Goal: Task Accomplishment & Management: Manage account settings

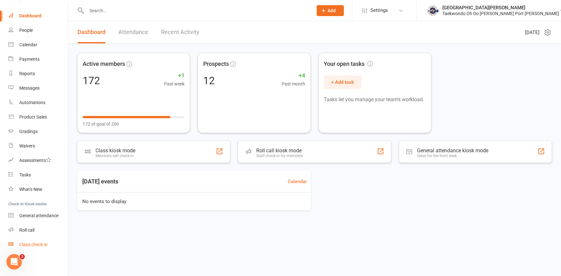
click at [36, 244] on div "Class check-in" at bounding box center [33, 244] width 28 height 5
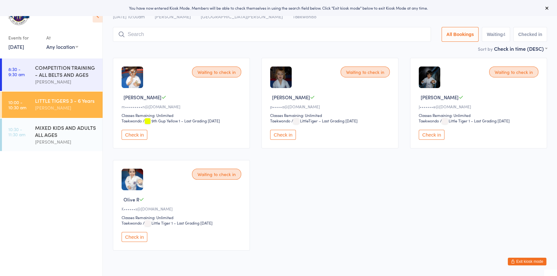
scroll to position [29, 0]
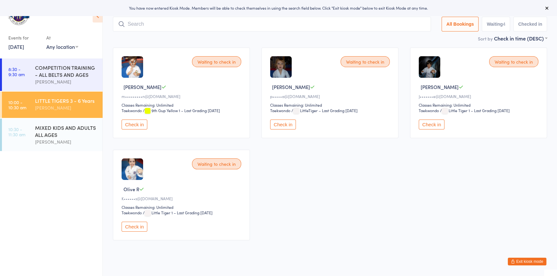
click at [141, 232] on button "Check in" at bounding box center [134, 227] width 26 height 10
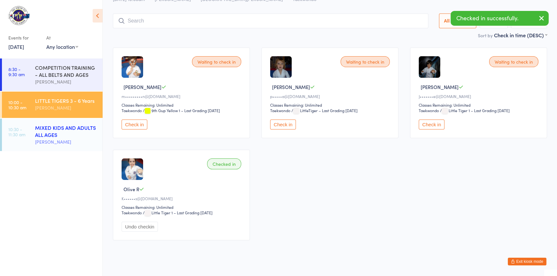
click at [73, 137] on div "MIXED KIDS AND ADULTS ALL AGES" at bounding box center [66, 131] width 62 height 14
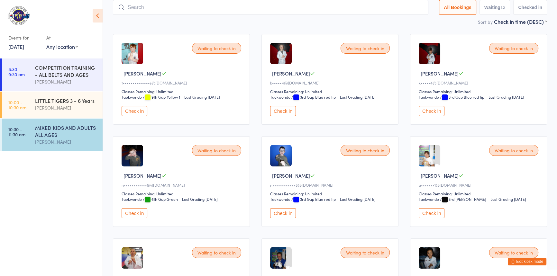
scroll to position [3, 0]
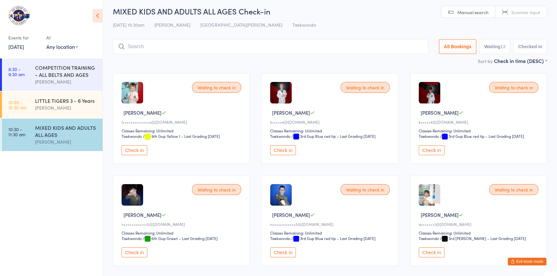
click at [162, 42] on input "search" at bounding box center [270, 46] width 315 height 15
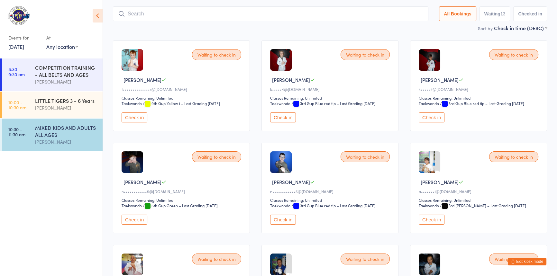
scroll to position [42, 0]
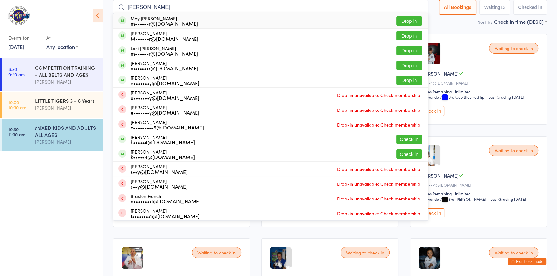
type input "freer"
click at [396, 21] on button "Drop in" at bounding box center [409, 20] width 26 height 9
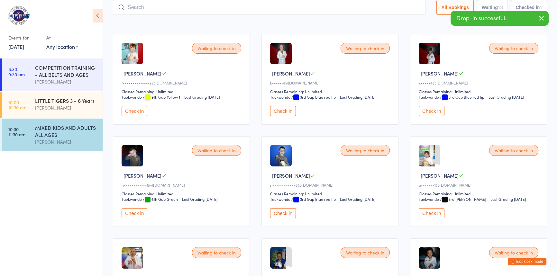
click at [264, 6] on input "search" at bounding box center [269, 7] width 313 height 15
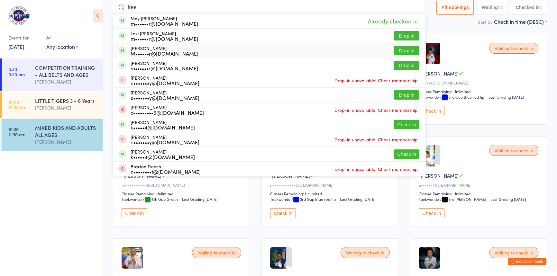
type input "free"
click at [393, 51] on button "Drop in" at bounding box center [406, 50] width 26 height 9
type input "free"
click at [57, 107] on div "Anita Tippet" at bounding box center [66, 107] width 62 height 7
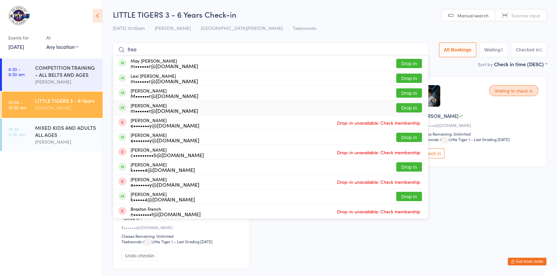
type input "free"
click at [399, 107] on button "Drop in" at bounding box center [409, 107] width 26 height 9
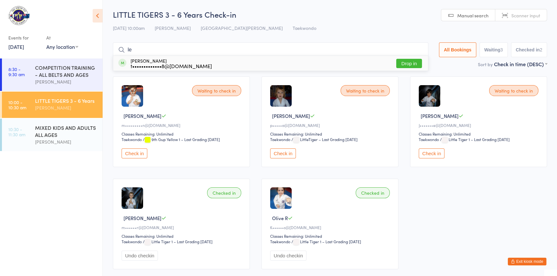
type input "l"
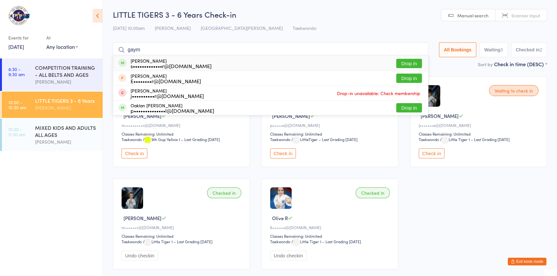
type input "gaym"
click at [397, 64] on button "Drop in" at bounding box center [409, 63] width 26 height 9
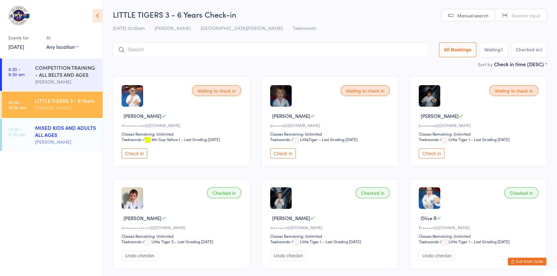
click at [51, 133] on div "MIXED KIDS AND ADULTS ALL AGES" at bounding box center [66, 131] width 62 height 14
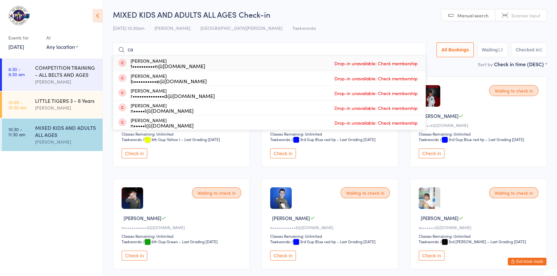
type input "c"
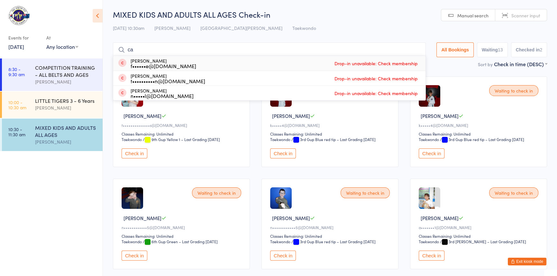
type input "c"
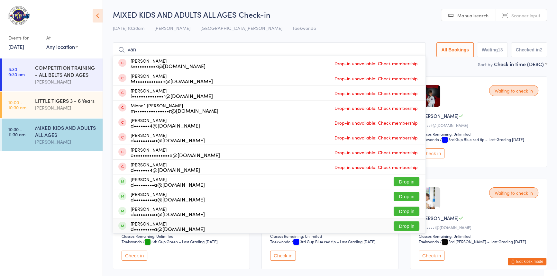
type input "van"
click at [393, 228] on button "Drop in" at bounding box center [406, 225] width 26 height 9
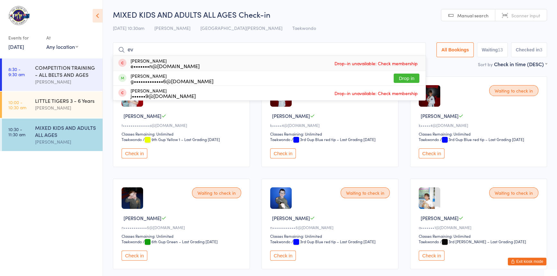
type input "e"
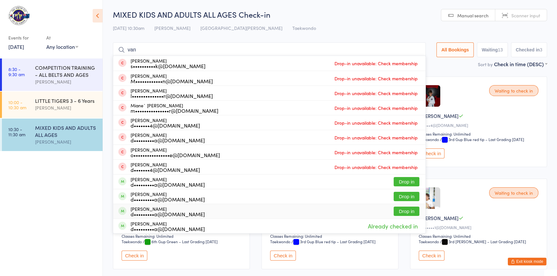
type input "van"
click at [395, 212] on button "Drop in" at bounding box center [406, 211] width 26 height 9
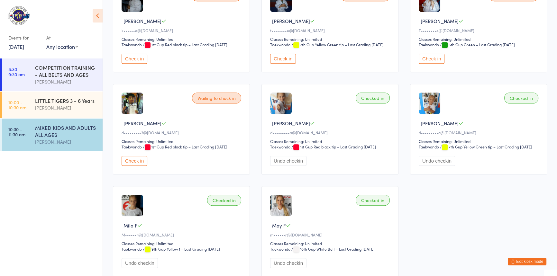
scroll to position [350, 0]
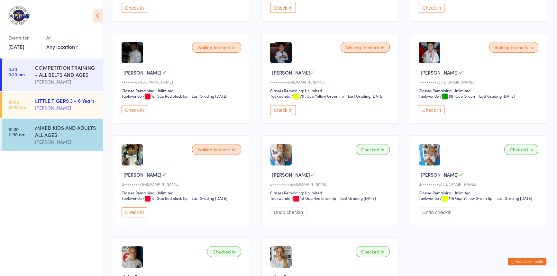
click at [83, 100] on div "LITTLE TIGERS 3 - 6 Years" at bounding box center [66, 100] width 62 height 7
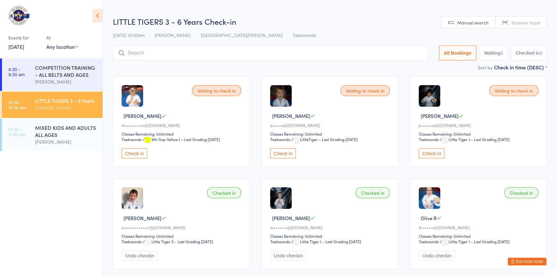
click at [437, 158] on button "Check in" at bounding box center [431, 153] width 26 height 10
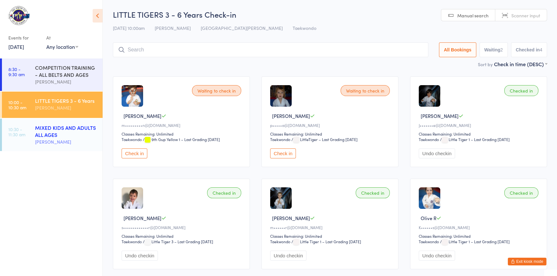
click at [61, 135] on div "MIXED KIDS AND ADULTS ALL AGES" at bounding box center [66, 131] width 62 height 14
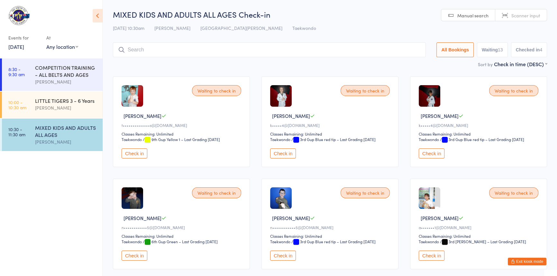
drag, startPoint x: 549, startPoint y: 65, endPoint x: 556, endPoint y: 65, distance: 7.1
click at [79, 106] on div "Anita Tippet" at bounding box center [66, 107] width 62 height 7
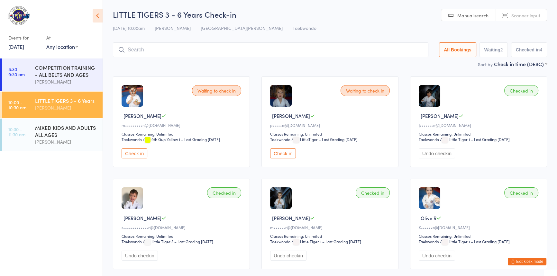
click at [131, 158] on button "Check in" at bounding box center [134, 153] width 26 height 10
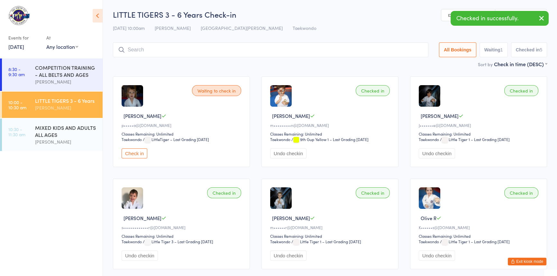
click at [154, 53] on input "search" at bounding box center [270, 49] width 315 height 15
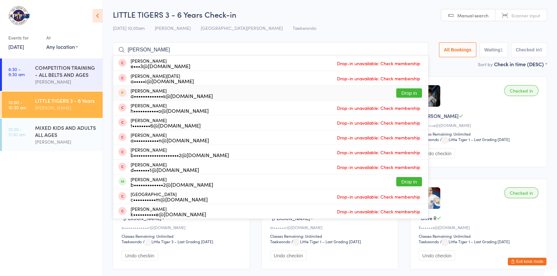
type input "ben"
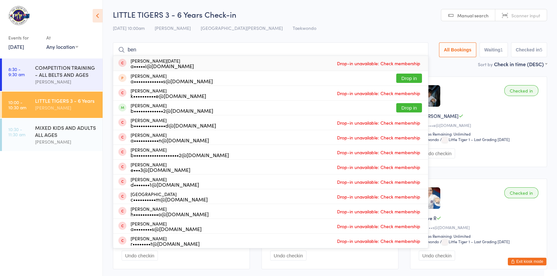
drag, startPoint x: 135, startPoint y: 50, endPoint x: 105, endPoint y: 50, distance: 30.2
click at [105, 50] on ui-view "LITTLE TIGERS 3 - 6 Years Check-in 16 Aug 10:00am Anita Tippet Port Kennedy Doj…" at bounding box center [330, 142] width 454 height 266
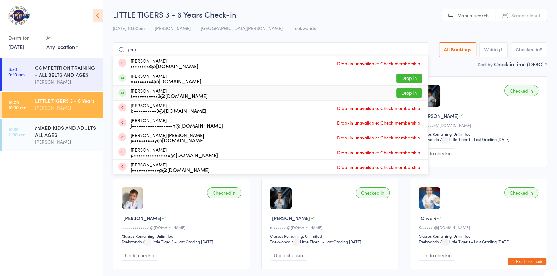
type input "patr"
click at [396, 95] on button "Drop in" at bounding box center [409, 92] width 26 height 9
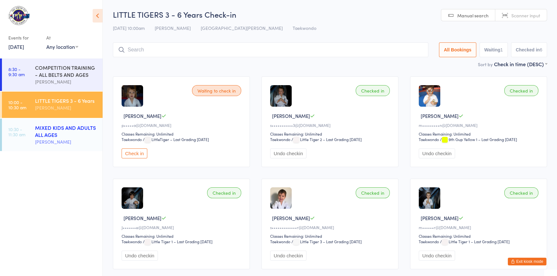
click at [67, 129] on div "MIXED KIDS AND ADULTS ALL AGES" at bounding box center [66, 131] width 62 height 14
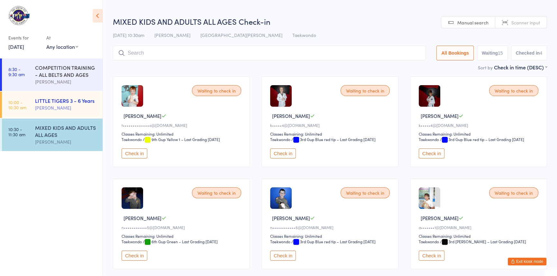
click at [64, 109] on div "Anita Tippet" at bounding box center [66, 107] width 62 height 7
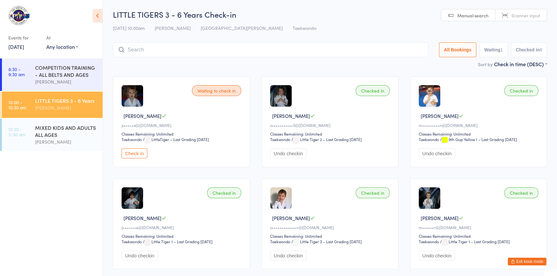
drag, startPoint x: 323, startPoint y: 129, endPoint x: 395, endPoint y: 116, distance: 72.9
drag, startPoint x: 395, startPoint y: 116, endPoint x: 293, endPoint y: 86, distance: 105.4
click at [295, 90] on div "Checked in Patrick T s•••••••••••3@icloud.com Classes Remaining: Unlimited Taek…" at bounding box center [329, 121] width 137 height 91
click at [133, 158] on button "Check in" at bounding box center [134, 153] width 26 height 10
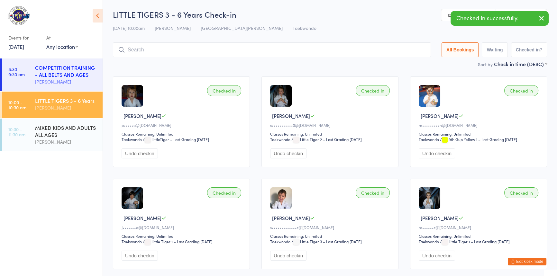
click at [60, 78] on div "Anita Tippet" at bounding box center [66, 81] width 62 height 7
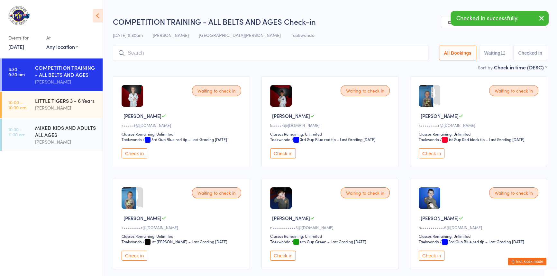
click at [140, 158] on button "Check in" at bounding box center [134, 153] width 26 height 10
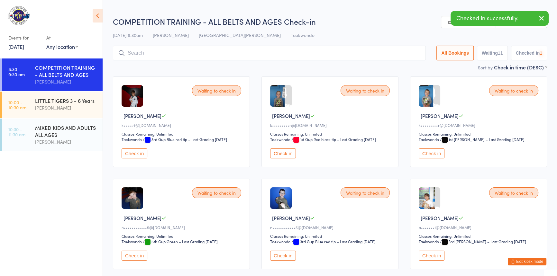
click at [142, 158] on button "Check in" at bounding box center [134, 153] width 26 height 10
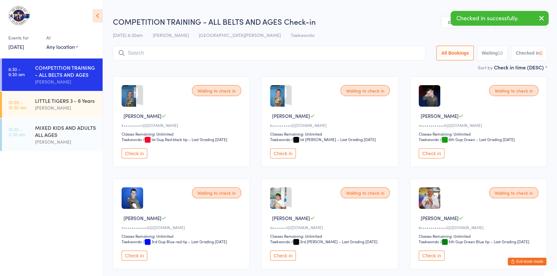
click at [142, 158] on button "Check in" at bounding box center [134, 153] width 26 height 10
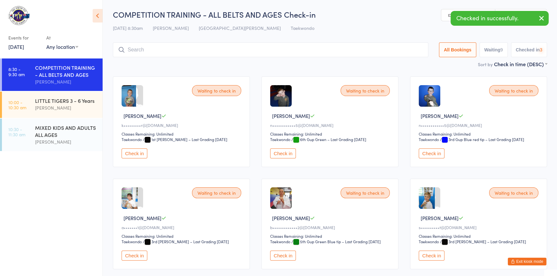
click at [142, 158] on button "Check in" at bounding box center [134, 153] width 26 height 10
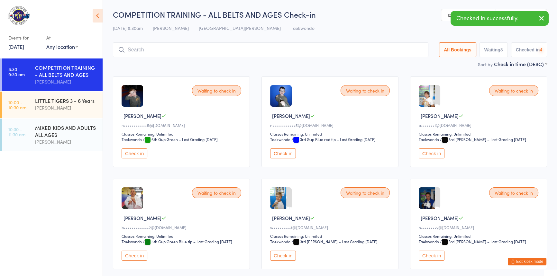
click at [141, 158] on button "Check in" at bounding box center [134, 153] width 26 height 10
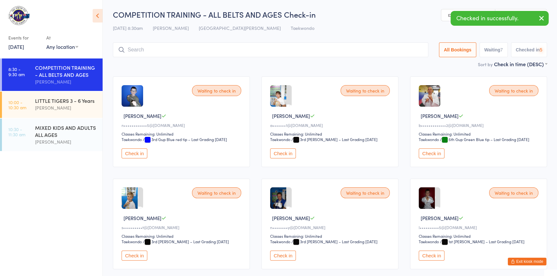
click at [141, 158] on button "Check in" at bounding box center [134, 153] width 26 height 10
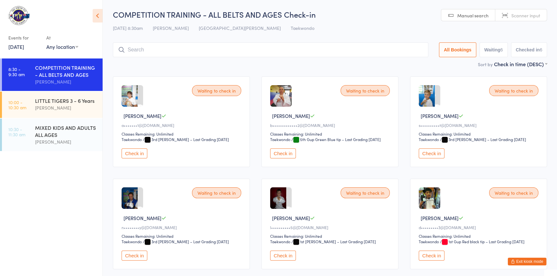
click at [142, 158] on button "Check in" at bounding box center [134, 153] width 26 height 10
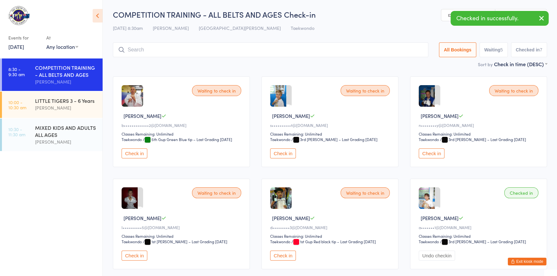
click at [140, 158] on button "Check in" at bounding box center [134, 153] width 26 height 10
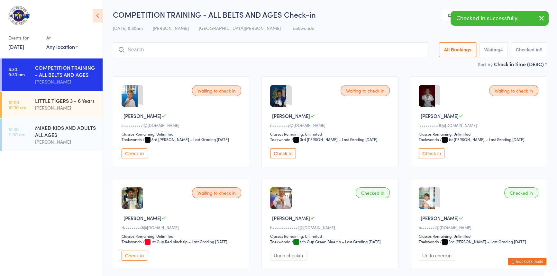
click at [140, 158] on button "Check in" at bounding box center [134, 153] width 26 height 10
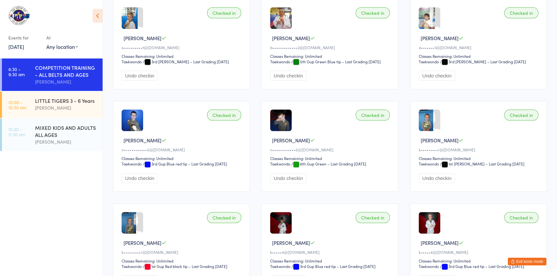
scroll to position [151, 0]
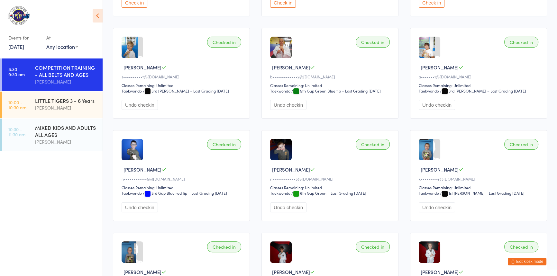
click at [131, 110] on button "Undo checkin" at bounding box center [139, 105] width 36 height 10
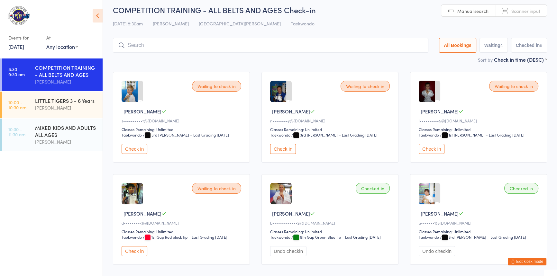
scroll to position [0, 0]
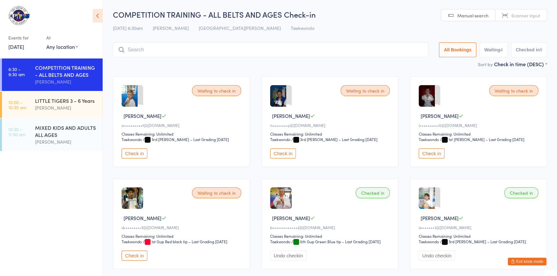
click at [283, 158] on button "Check in" at bounding box center [283, 153] width 26 height 10
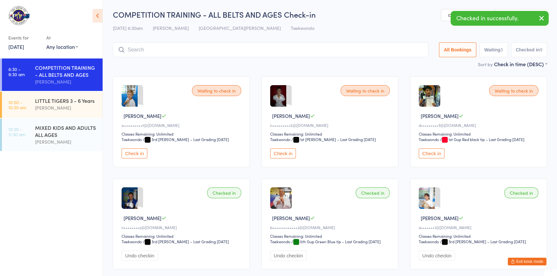
click at [286, 158] on button "Check in" at bounding box center [283, 153] width 26 height 10
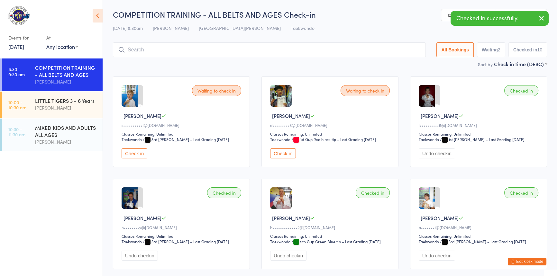
click at [279, 158] on button "Check in" at bounding box center [283, 153] width 26 height 10
click at [144, 51] on input "search" at bounding box center [269, 49] width 313 height 15
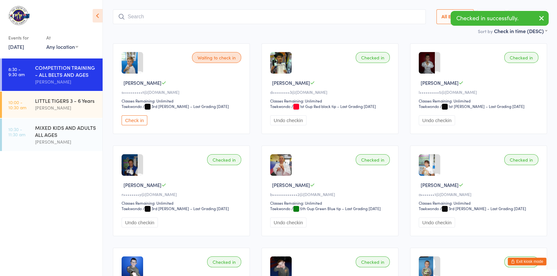
scroll to position [42, 0]
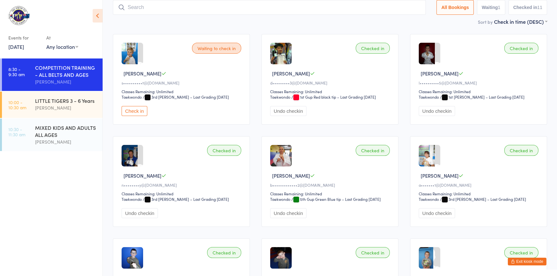
click at [128, 8] on input "search" at bounding box center [269, 7] width 313 height 15
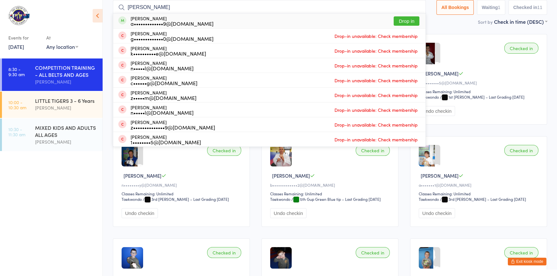
type input "alice"
click at [394, 16] on button "Drop in" at bounding box center [406, 20] width 26 height 9
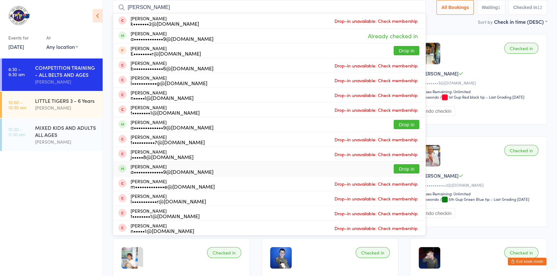
type input "oliver"
drag, startPoint x: 399, startPoint y: 169, endPoint x: 349, endPoint y: 171, distance: 49.8
click at [395, 169] on button "Drop in" at bounding box center [406, 168] width 26 height 9
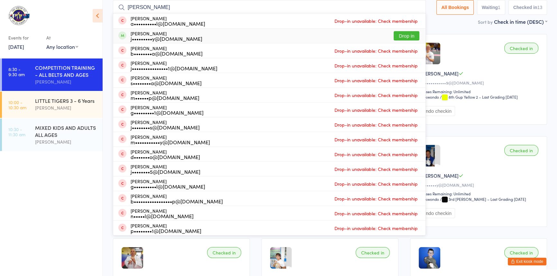
type input "jacob"
click at [393, 34] on button "Drop in" at bounding box center [406, 35] width 26 height 9
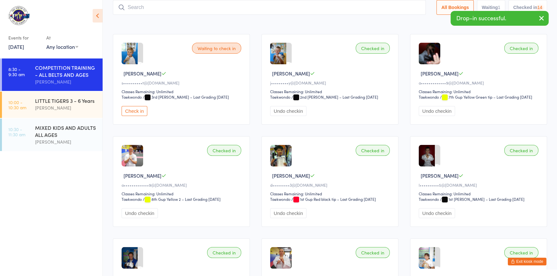
click at [131, 8] on input "search" at bounding box center [269, 7] width 313 height 15
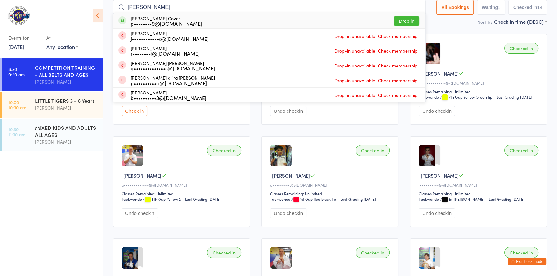
type input "paige"
click at [395, 20] on button "Drop in" at bounding box center [406, 20] width 26 height 9
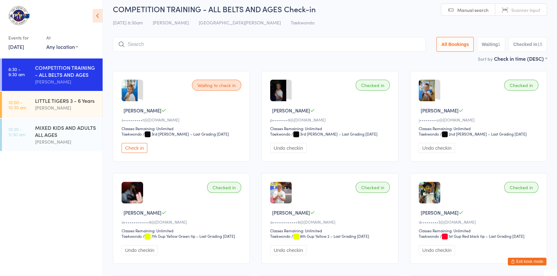
scroll to position [0, 0]
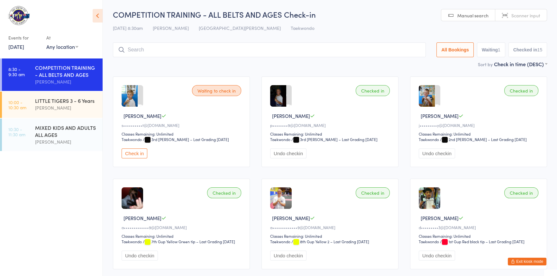
click at [142, 48] on input "search" at bounding box center [269, 49] width 313 height 15
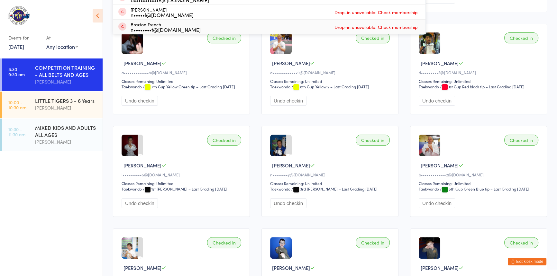
scroll to position [42, 0]
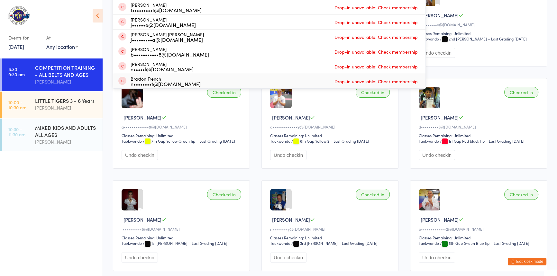
type input "brent"
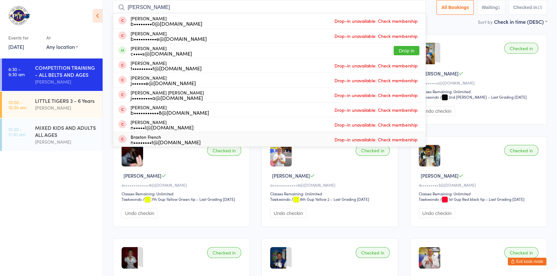
drag, startPoint x: 177, startPoint y: 110, endPoint x: 178, endPoint y: 101, distance: 9.4
drag, startPoint x: 178, startPoint y: 101, endPoint x: 141, endPoint y: 6, distance: 101.2
click at [141, 6] on input "brent" at bounding box center [269, 7] width 313 height 15
drag, startPoint x: 141, startPoint y: 7, endPoint x: 100, endPoint y: 8, distance: 41.2
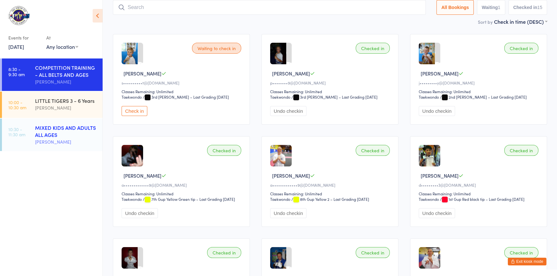
click at [57, 138] on div "MIXED KIDS AND ADULTS ALL AGES" at bounding box center [66, 131] width 62 height 14
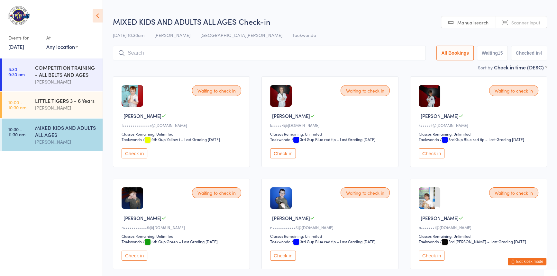
click at [146, 53] on input "search" at bounding box center [269, 53] width 313 height 15
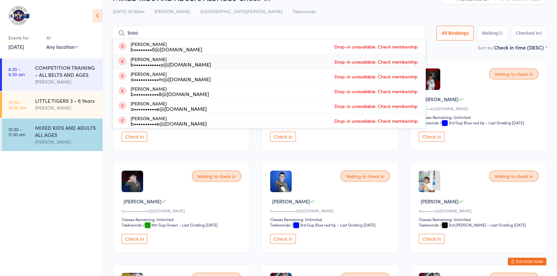
scroll to position [16, 0]
type input "b"
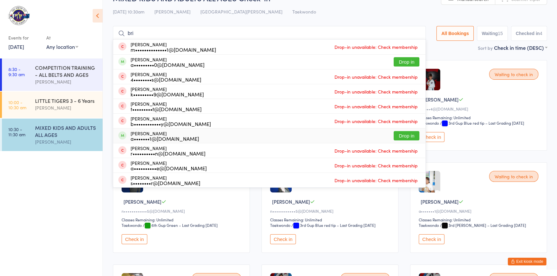
type input "bri"
click at [393, 136] on button "Drop in" at bounding box center [406, 135] width 26 height 9
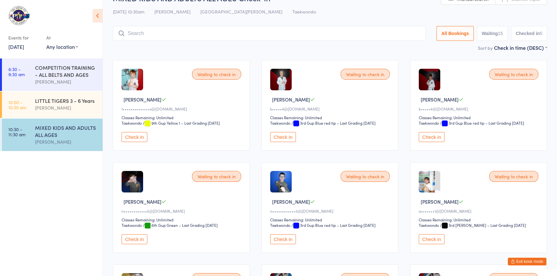
click at [75, 135] on div "MIXED KIDS AND ADULTS ALL AGES" at bounding box center [66, 131] width 62 height 14
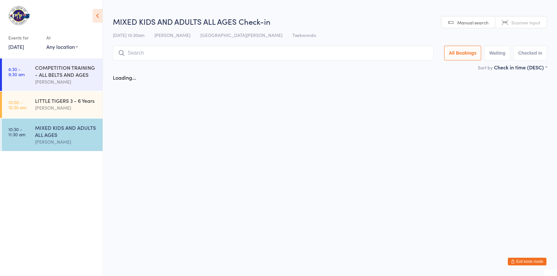
scroll to position [0, 0]
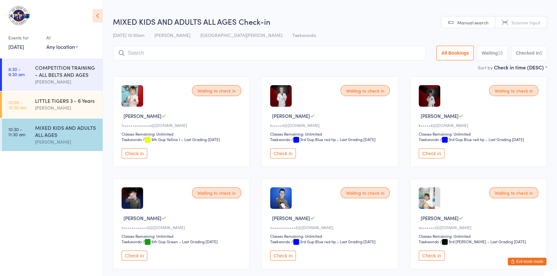
click at [286, 158] on button "Check in" at bounding box center [283, 153] width 26 height 10
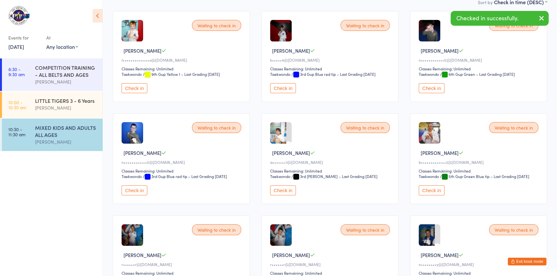
scroll to position [117, 0]
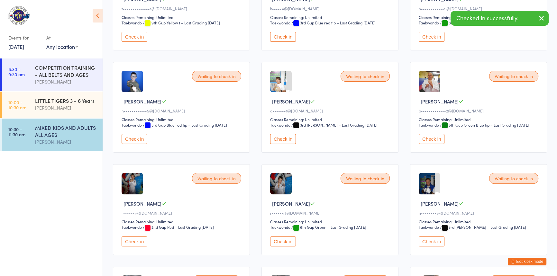
click at [431, 144] on button "Check in" at bounding box center [431, 139] width 26 height 10
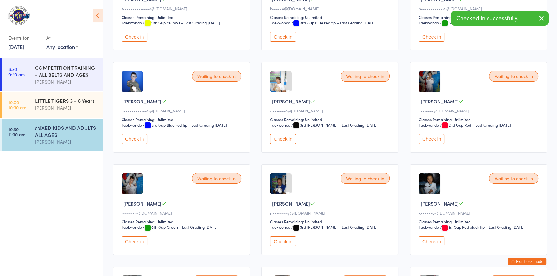
drag, startPoint x: 291, startPoint y: 167, endPoint x: 280, endPoint y: 164, distance: 11.2
click at [291, 144] on button "Check in" at bounding box center [283, 139] width 26 height 10
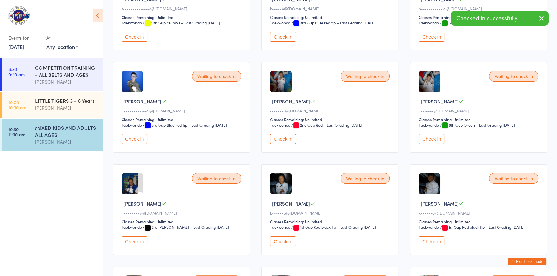
click at [140, 144] on button "Check in" at bounding box center [134, 139] width 26 height 10
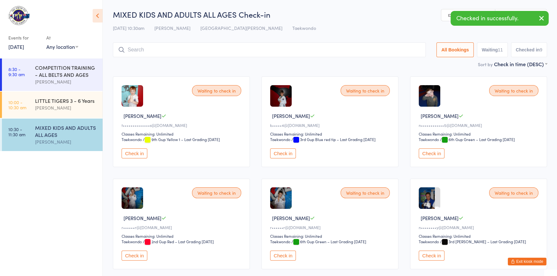
scroll to position [0, 0]
click at [139, 158] on button "Check in" at bounding box center [134, 153] width 26 height 10
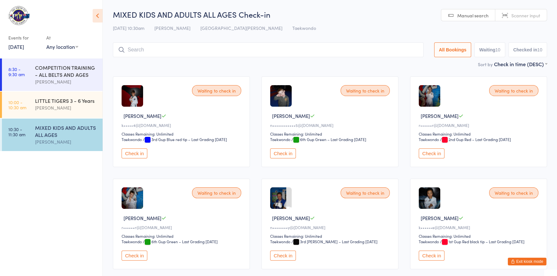
click at [137, 158] on button "Check in" at bounding box center [134, 153] width 26 height 10
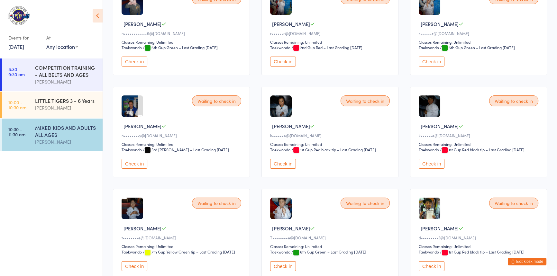
scroll to position [117, 0]
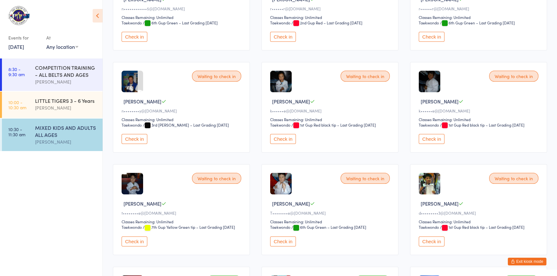
click at [434, 144] on button "Check in" at bounding box center [431, 139] width 26 height 10
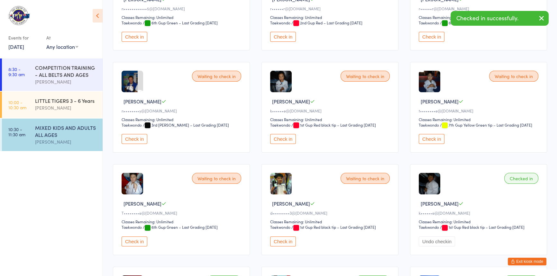
click at [287, 144] on button "Check in" at bounding box center [283, 139] width 26 height 10
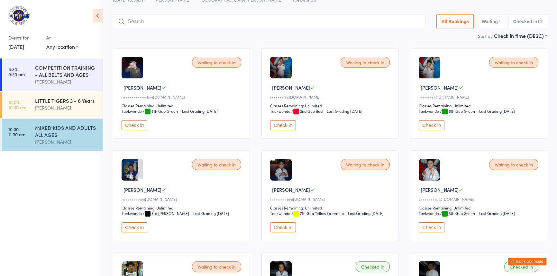
scroll to position [0, 0]
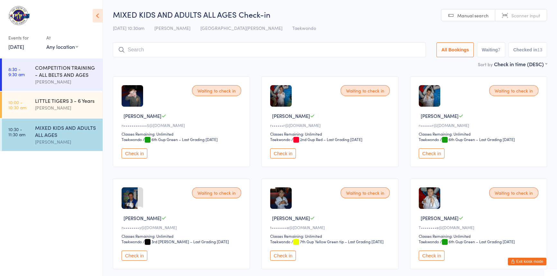
click at [167, 48] on input "search" at bounding box center [269, 49] width 313 height 15
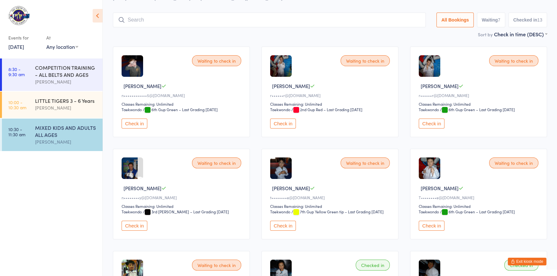
scroll to position [42, 0]
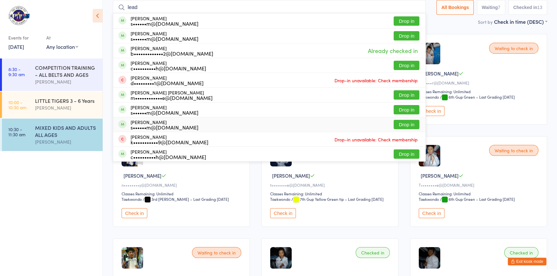
type input "lead"
click at [398, 125] on button "Drop in" at bounding box center [406, 124] width 26 height 9
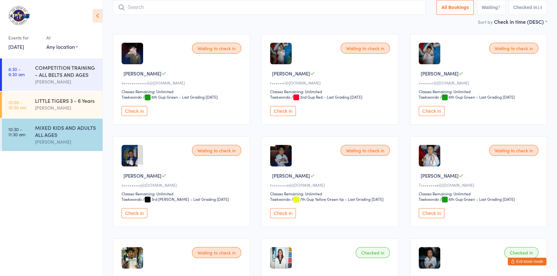
click at [281, 116] on button "Check in" at bounding box center [283, 111] width 26 height 10
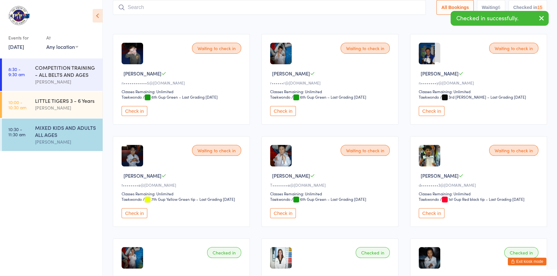
click at [428, 116] on button "Check in" at bounding box center [431, 111] width 26 height 10
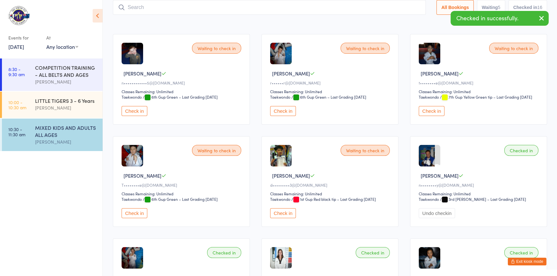
click at [283, 116] on button "Check in" at bounding box center [283, 111] width 26 height 10
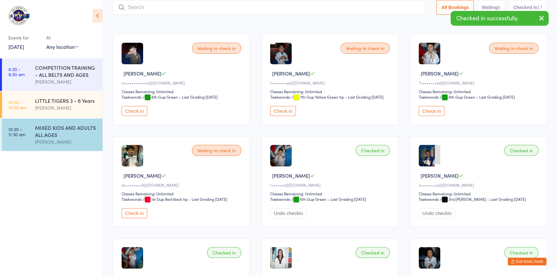
click at [427, 116] on button "Check in" at bounding box center [431, 111] width 26 height 10
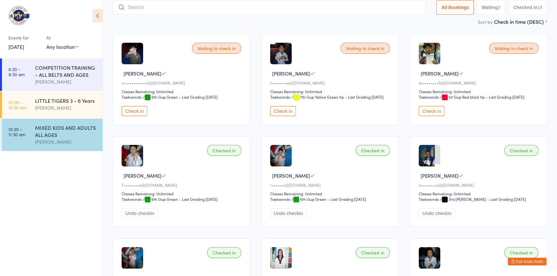
click at [140, 116] on button "Check in" at bounding box center [134, 111] width 26 height 10
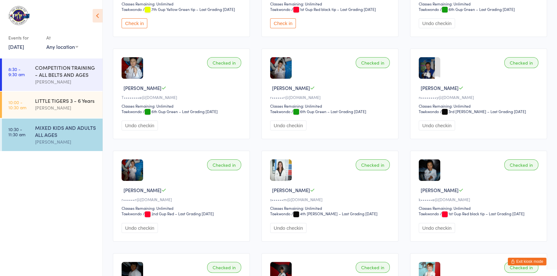
scroll to position [0, 0]
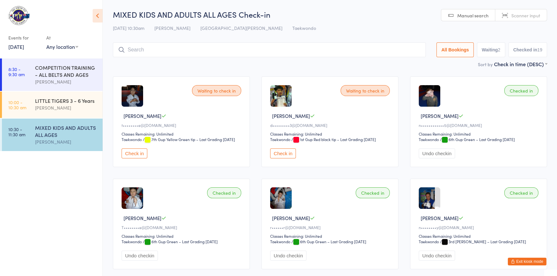
click at [224, 55] on input "search" at bounding box center [269, 49] width 313 height 15
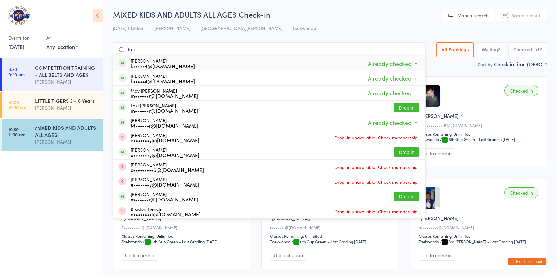
drag, startPoint x: 276, startPoint y: 5, endPoint x: 87, endPoint y: -6, distance: 189.0
click at [87, 0] on html "You have now entered Kiosk Mode. Members will be able to check themselves in us…" at bounding box center [278, 138] width 557 height 276
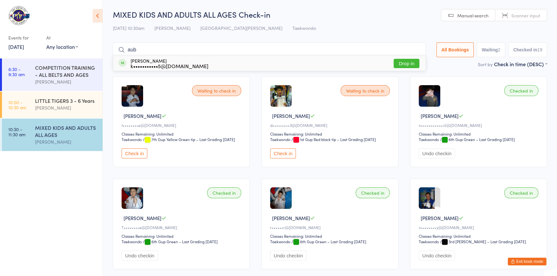
type input "aub"
click at [393, 60] on button "Drop in" at bounding box center [406, 63] width 26 height 9
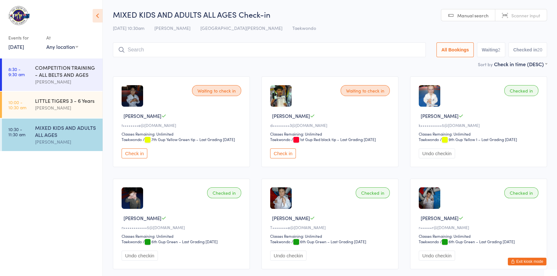
click at [157, 53] on input "search" at bounding box center [269, 49] width 313 height 15
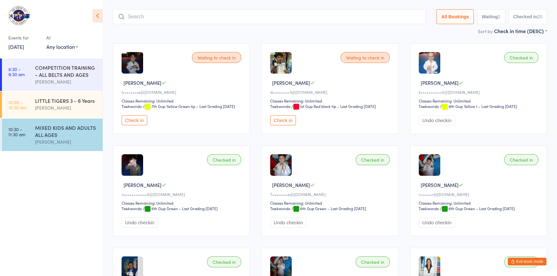
scroll to position [42, 0]
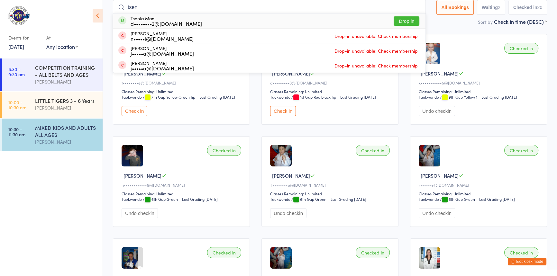
type input "tsen"
click at [395, 21] on button "Drop in" at bounding box center [406, 20] width 26 height 9
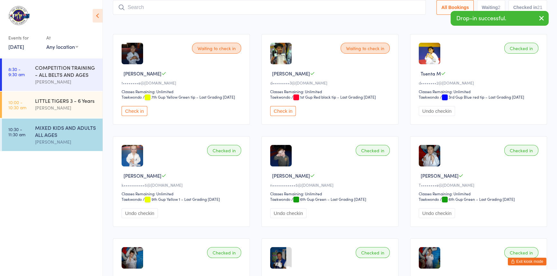
click at [142, 7] on input "search" at bounding box center [269, 7] width 313 height 15
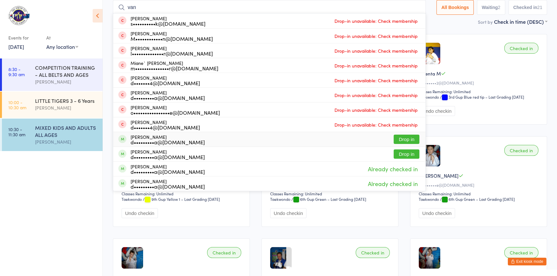
type input "van"
click at [397, 138] on button "Drop in" at bounding box center [406, 139] width 26 height 9
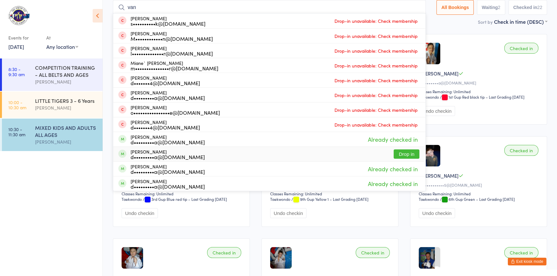
type input "van"
click at [393, 151] on button "Drop in" at bounding box center [406, 153] width 26 height 9
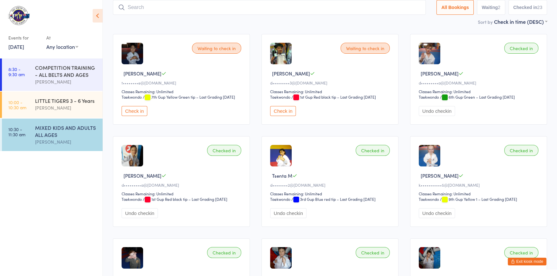
click at [142, 8] on input "search" at bounding box center [269, 7] width 313 height 15
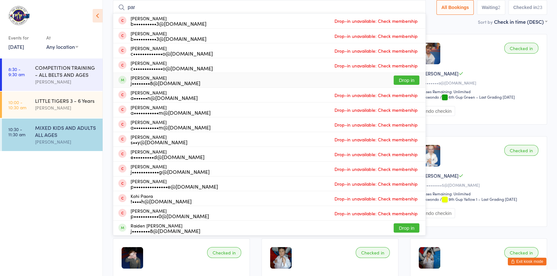
type input "par"
click at [393, 79] on button "Drop in" at bounding box center [406, 80] width 26 height 9
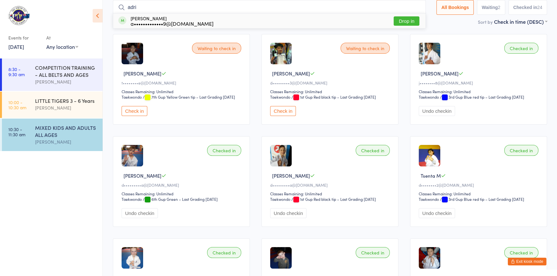
type input "adri"
click at [395, 22] on button "Drop in" at bounding box center [406, 20] width 26 height 9
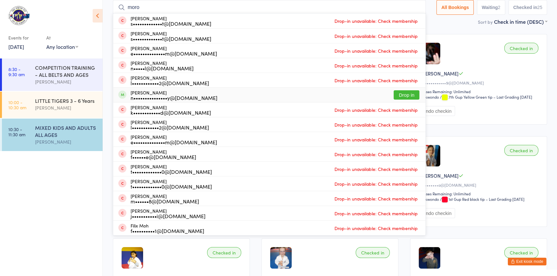
type input "moro"
click at [398, 95] on button "Drop in" at bounding box center [406, 94] width 26 height 9
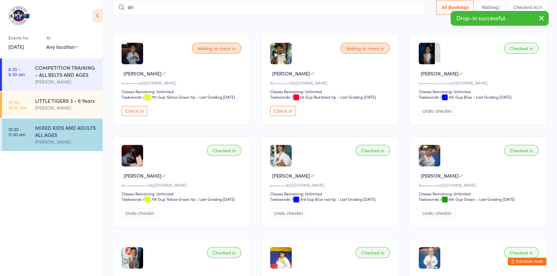
type input "ana"
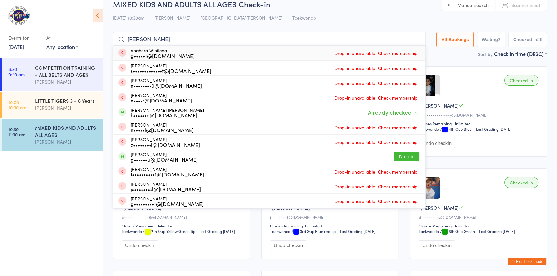
drag, startPoint x: 162, startPoint y: 5, endPoint x: 119, endPoint y: 3, distance: 42.8
click at [119, 3] on html "You have now entered Kiosk Mode. Members will be able to check themselves in us…" at bounding box center [278, 128] width 557 height 276
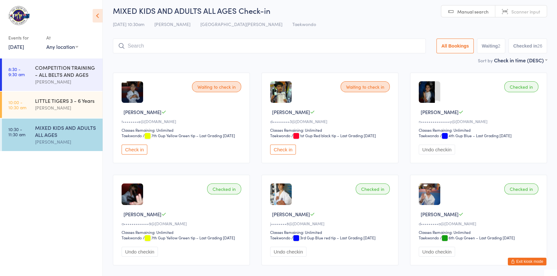
drag, startPoint x: 515, startPoint y: 260, endPoint x: 441, endPoint y: 246, distance: 75.0
click at [515, 260] on button "Exit kiosk mode" at bounding box center [526, 262] width 39 height 8
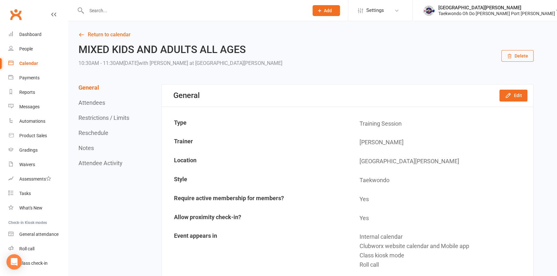
click at [94, 13] on input "text" at bounding box center [195, 10] width 220 height 9
click at [36, 33] on div "Dashboard" at bounding box center [30, 34] width 22 height 5
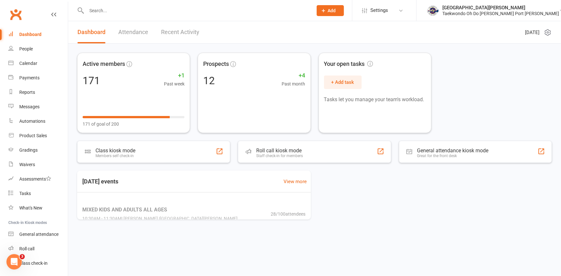
click at [93, 13] on input "text" at bounding box center [197, 10] width 224 height 9
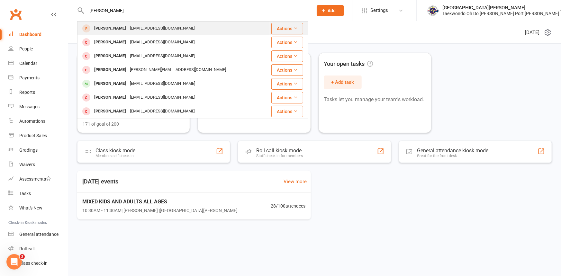
type input "oliver"
click at [125, 28] on div "Oliver Gaymer" at bounding box center [110, 28] width 36 height 9
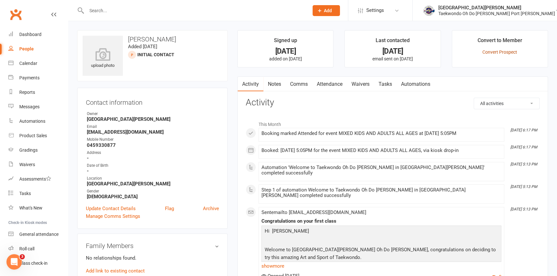
click at [495, 52] on link "Convert Prospect" at bounding box center [499, 51] width 35 height 5
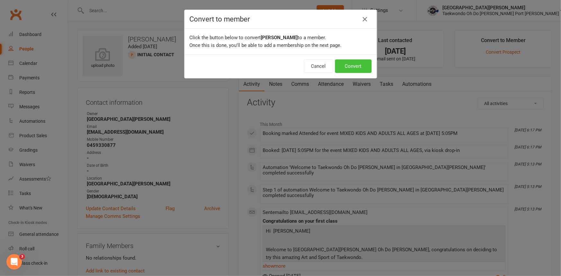
drag, startPoint x: 348, startPoint y: 67, endPoint x: 351, endPoint y: 66, distance: 3.5
click at [350, 67] on button "Convert" at bounding box center [353, 65] width 37 height 13
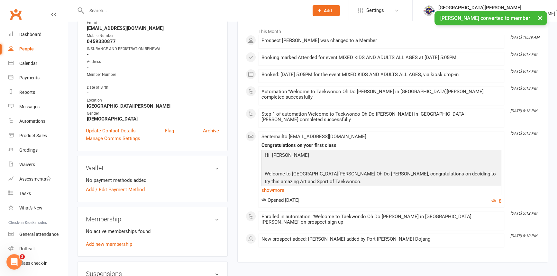
scroll to position [87, 0]
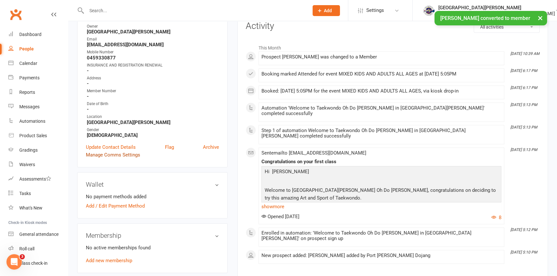
click at [109, 159] on link "Manage Comms Settings" at bounding box center [113, 155] width 54 height 8
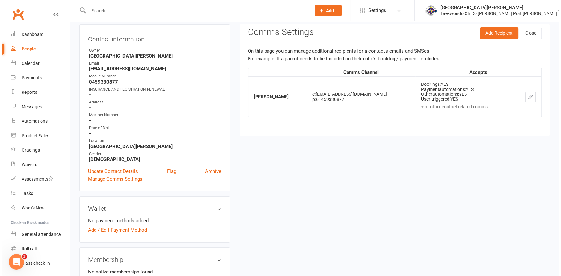
scroll to position [57, 0]
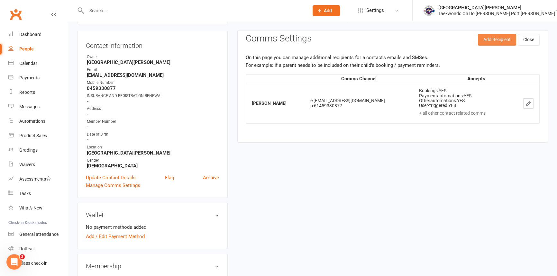
click at [493, 41] on button "Add Recipient" at bounding box center [497, 40] width 38 height 12
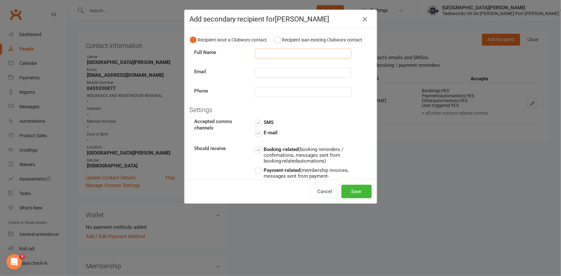
click at [264, 58] on input "text" at bounding box center [303, 54] width 96 height 10
type input "Michelle Gaymer"
click at [256, 78] on input "text" at bounding box center [303, 73] width 96 height 10
type input "michellesmirke1988@outlook.com"
click at [273, 97] on input "text" at bounding box center [303, 92] width 96 height 10
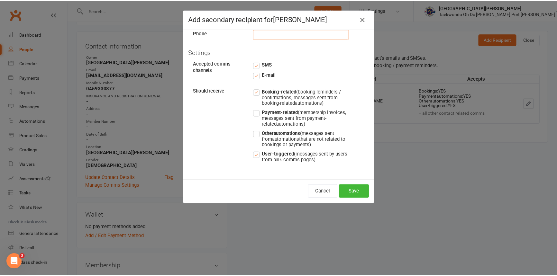
scroll to position [74, 0]
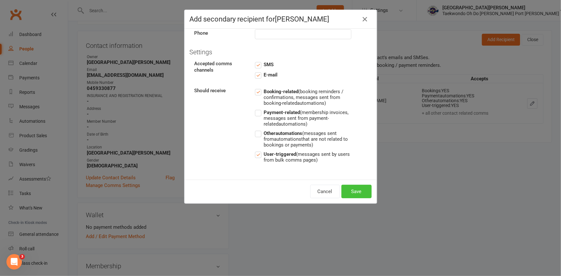
click at [352, 190] on button "Save" at bounding box center [356, 191] width 30 height 13
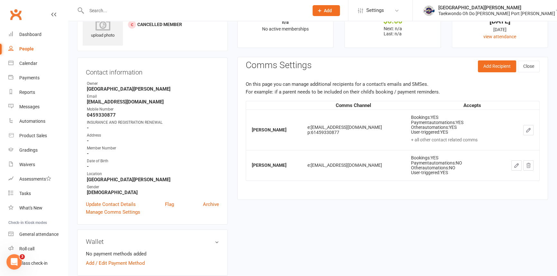
scroll to position [115, 0]
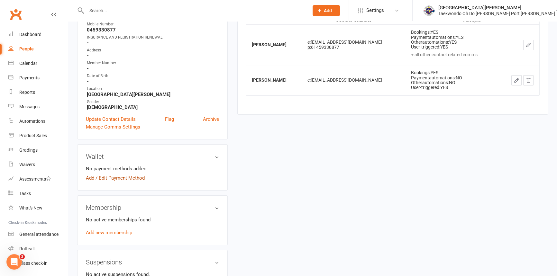
click at [126, 182] on link "Add / Edit Payment Method" at bounding box center [115, 178] width 59 height 8
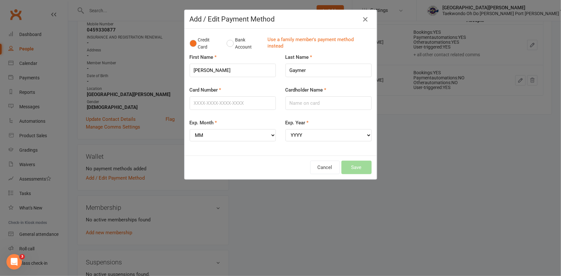
click at [363, 18] on icon "button" at bounding box center [365, 19] width 8 height 8
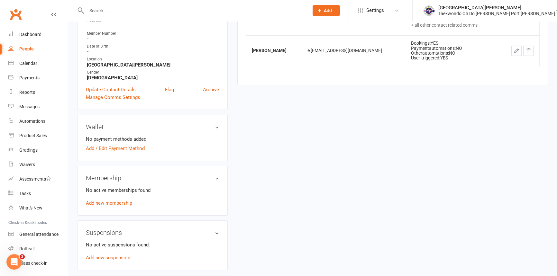
scroll to position [146, 0]
click at [110, 151] on link "Add / Edit Payment Method" at bounding box center [115, 148] width 59 height 8
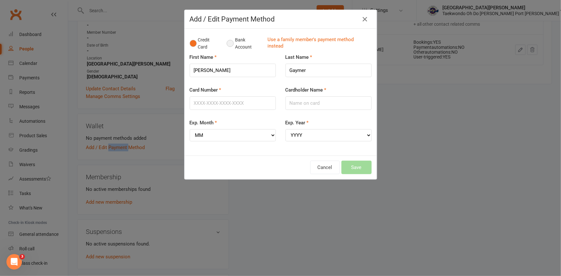
click at [227, 44] on button "Bank Account" at bounding box center [245, 44] width 36 height 20
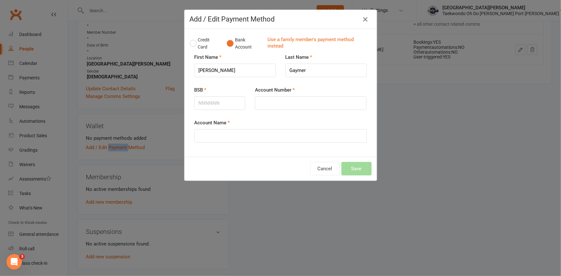
click at [365, 17] on icon "button" at bounding box center [365, 19] width 8 height 8
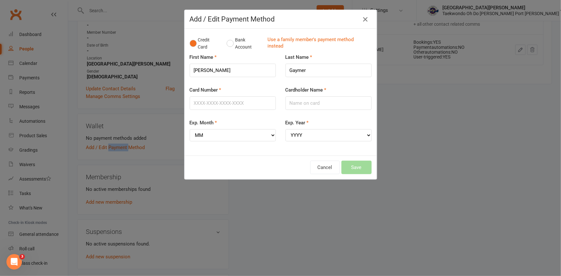
click at [362, 18] on icon "button" at bounding box center [365, 19] width 8 height 8
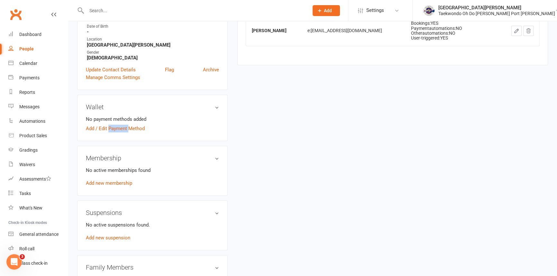
scroll to position [175, 0]
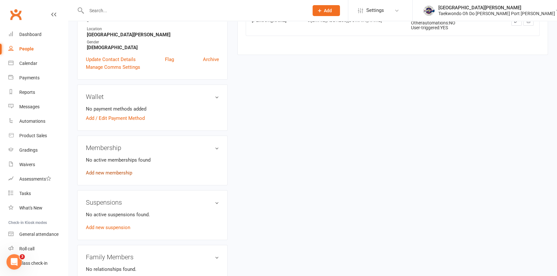
click at [121, 176] on link "Add new membership" at bounding box center [109, 173] width 46 height 6
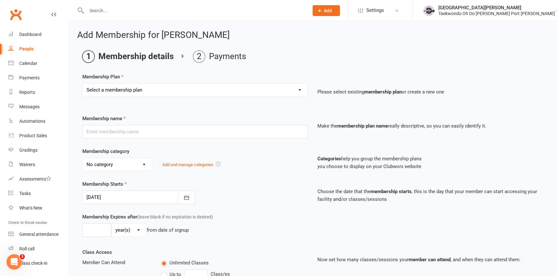
click at [186, 91] on select "Select a membership plan Create new Membership Plan Child Monthly Adult Monthly…" at bounding box center [195, 90] width 225 height 13
select select "1"
click at [83, 84] on select "Select a membership plan Create new Membership Plan Child Monthly Adult Monthly…" at bounding box center [195, 90] width 225 height 13
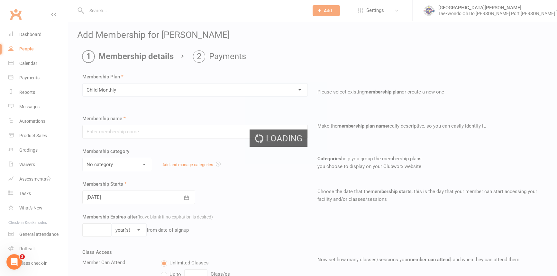
type input "Child Monthly"
select select "2"
type input "0"
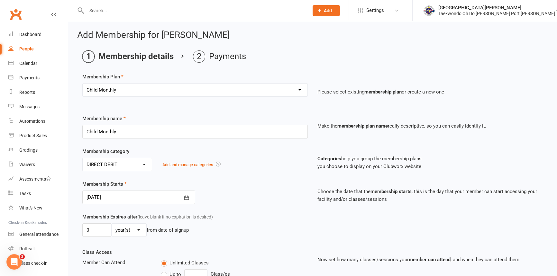
click at [186, 91] on select "Select a membership plan Create new Membership Plan Child Monthly Adult Monthly…" at bounding box center [195, 90] width 225 height 13
select select "7"
click at [83, 84] on select "Select a membership plan Create new Membership Plan Child Monthly Adult Monthly…" at bounding box center [195, 90] width 225 height 13
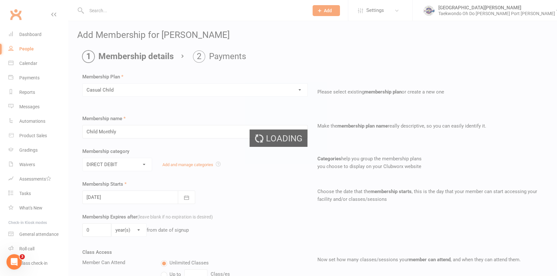
type input "Casual Child"
select select "1"
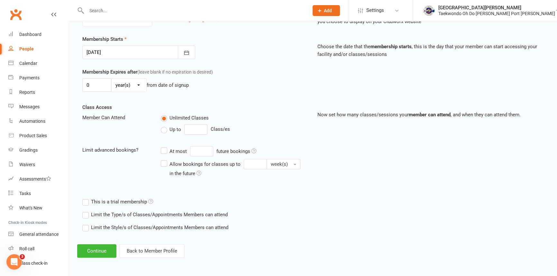
scroll to position [154, 0]
click at [104, 247] on button "Continue" at bounding box center [96, 250] width 39 height 13
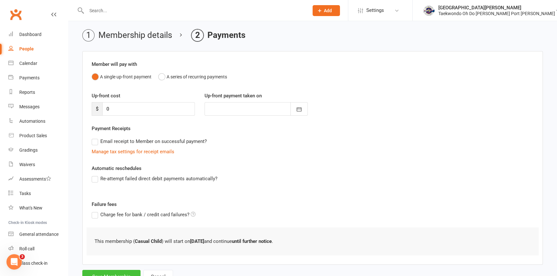
scroll to position [55, 0]
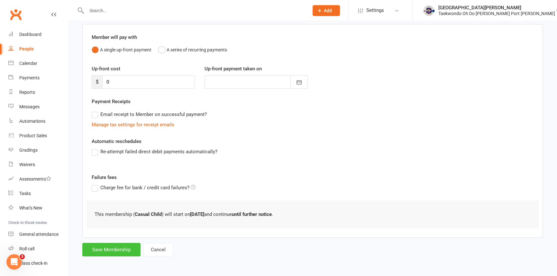
click at [123, 247] on button "Save Membership" at bounding box center [111, 249] width 58 height 13
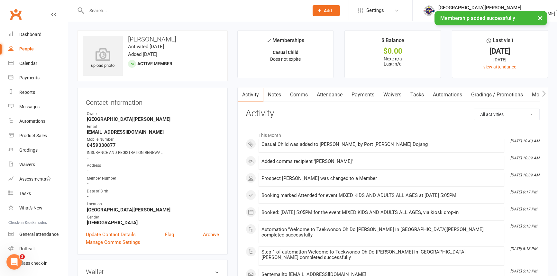
click at [536, 95] on link "Mobile App" at bounding box center [544, 94] width 35 height 15
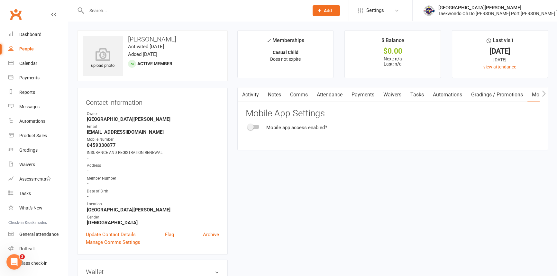
click at [250, 128] on span at bounding box center [250, 127] width 6 height 6
click at [248, 126] on input "checkbox" at bounding box center [248, 126] width 0 height 0
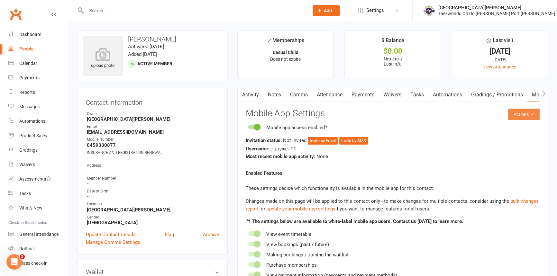
click at [523, 120] on button "Actions" at bounding box center [523, 115] width 31 height 12
click at [516, 131] on link "Send invitation email" at bounding box center [503, 131] width 64 height 13
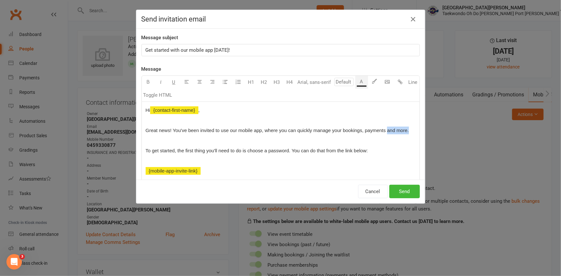
drag, startPoint x: 167, startPoint y: 144, endPoint x: 141, endPoint y: 144, distance: 26.4
click at [142, 144] on div "Hi ﻿ {contact-first-name} , Great news! You've been invited to use our mobile a…" at bounding box center [281, 181] width 278 height 158
click at [401, 190] on button "Send" at bounding box center [404, 191] width 31 height 13
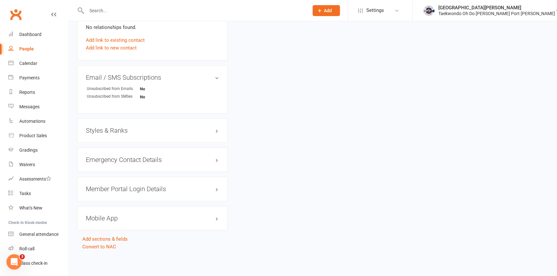
scroll to position [466, 0]
click at [151, 215] on h3 "Mobile App" at bounding box center [152, 218] width 133 height 7
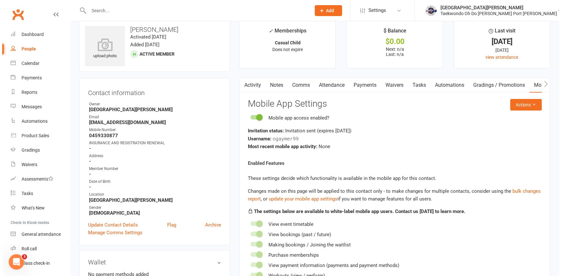
scroll to position [0, 0]
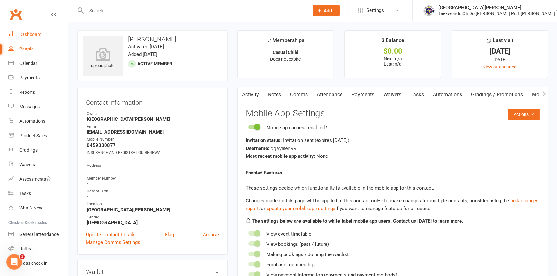
click at [32, 33] on div "Dashboard" at bounding box center [30, 34] width 22 height 5
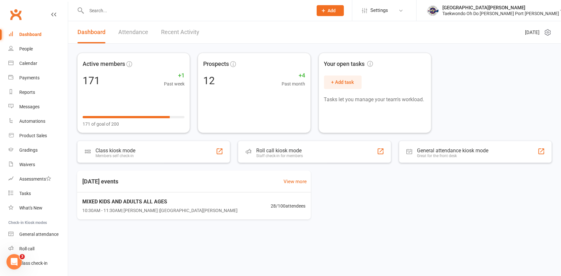
click at [123, 30] on link "Attendance" at bounding box center [133, 32] width 30 height 22
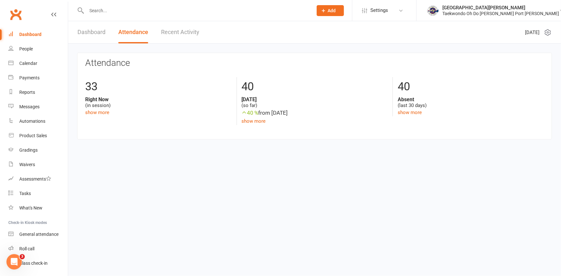
click at [99, 31] on link "Dashboard" at bounding box center [91, 32] width 28 height 22
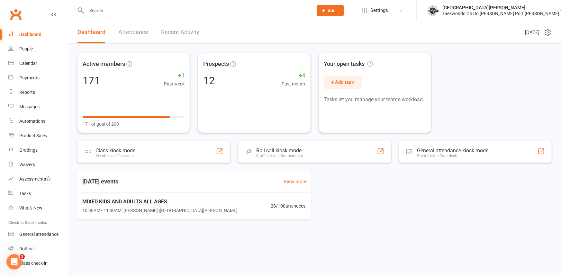
click at [36, 32] on div "Dashboard" at bounding box center [30, 34] width 22 height 5
click at [32, 32] on div "Dashboard" at bounding box center [30, 34] width 22 height 5
click at [134, 31] on link "Attendance" at bounding box center [133, 32] width 30 height 22
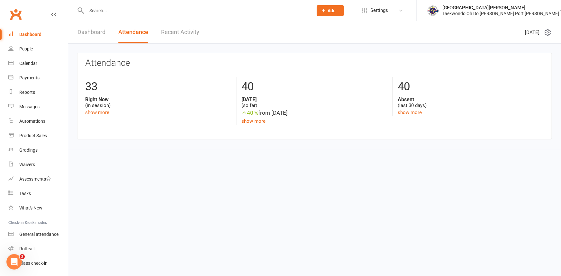
click at [94, 31] on link "Dashboard" at bounding box center [91, 32] width 28 height 22
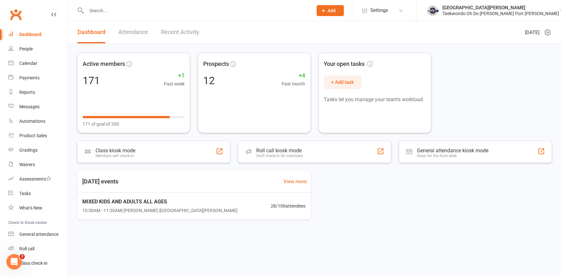
click at [26, 36] on div "Dashboard" at bounding box center [30, 34] width 22 height 5
click at [31, 36] on div "Dashboard" at bounding box center [30, 34] width 22 height 5
click at [31, 33] on div "Dashboard" at bounding box center [30, 34] width 22 height 5
click at [35, 32] on div "Dashboard" at bounding box center [30, 34] width 22 height 5
